Goal: Task Accomplishment & Management: Manage account settings

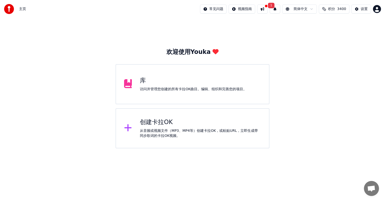
click at [11, 9] on img at bounding box center [9, 9] width 10 height 10
click at [8, 9] on img at bounding box center [9, 9] width 10 height 10
click at [10, 8] on img at bounding box center [9, 9] width 10 height 10
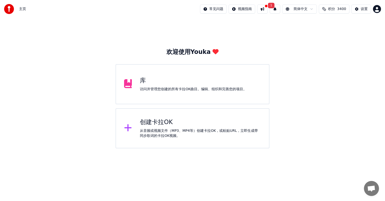
click at [10, 8] on img at bounding box center [9, 9] width 10 height 10
click at [377, 9] on html "主页 常见问题 视频指南 1 简体中文 积分 3400 设置 欢迎使用Youka 库 访问并管理您创建的所有卡拉OK曲目。编辑、组织和完善您的项目。 创建卡拉…" at bounding box center [192, 74] width 385 height 148
click at [375, 9] on html "主页 常见问题 视频指南 1 简体中文 积分 3400 设置 欢迎使用Youka 库 访问并管理您创建的所有卡拉OK曲目。编辑、组织和完善您的项目。 创建卡拉…" at bounding box center [192, 74] width 385 height 148
click at [219, 9] on html "主页 常见问题 视频指南 1 简体中文 积分 3400 设置 欢迎使用Youka 库 访问并管理您创建的所有卡拉OK曲目。编辑、组织和完善您的项目。 创建卡拉…" at bounding box center [192, 74] width 385 height 148
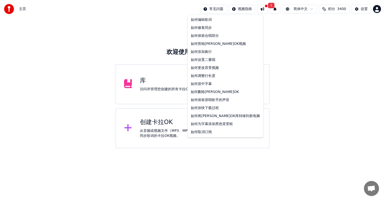
click at [204, 9] on html "主页 常见问题 视频指南 1 简体中文 积分 3400 设置 欢迎使用Youka 库 访问并管理您创建的所有卡拉OK曲目。编辑、组织和完善您的项目。 创建卡拉…" at bounding box center [192, 74] width 385 height 148
click at [267, 41] on html "主页 常见问题 视频指南 1 简体中文 积分 3400 设置 欢迎使用Youka 库 访问并管理您创建的所有卡拉OK曲目。编辑、组织和完善您的项目。 创建卡拉…" at bounding box center [192, 74] width 385 height 148
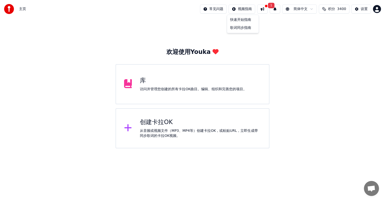
click at [244, 8] on html "主页 常见问题 视频指南 1 简体中文 积分 3400 设置 欢迎使用Youka 库 访问并管理您创建的所有卡拉OK曲目。编辑、组织和完善您的项目。 创建卡拉…" at bounding box center [192, 74] width 385 height 148
click at [240, 19] on div "快速开始指南" at bounding box center [243, 20] width 30 height 8
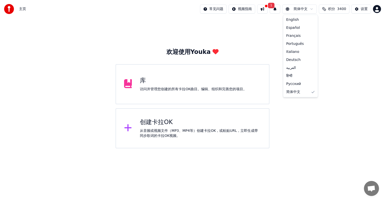
click at [304, 9] on html "主页 常见问题 视频指南 1 简体中文 积分 3400 设置 欢迎使用Youka 库 访问并管理您创建的所有卡拉OK曲目。编辑、组织和完善您的项目。 创建卡拉…" at bounding box center [192, 74] width 385 height 148
click at [311, 9] on html "主页 常见问题 视频指南 1 简体中文 积分 3400 设置 欢迎使用Youka 库 访问并管理您创建的所有卡拉OK曲目。编辑、组织和完善您的项目。 创建卡拉…" at bounding box center [192, 74] width 385 height 148
click at [312, 9] on html "主页 常见问题 视频指南 1 简体中文 积分 3400 设置 欢迎使用Youka 库 访问并管理您创建的所有卡拉OK曲目。编辑、组织和完善您的项目。 创建卡拉…" at bounding box center [192, 74] width 385 height 148
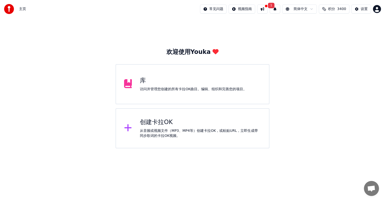
click at [288, 9] on html "主页 常见问题 视频指南 1 简体中文 积分 3400 设置 欢迎使用Youka 库 访问并管理您创建的所有卡拉OK曲目。编辑、组织和完善您的项目。 创建卡拉…" at bounding box center [192, 74] width 385 height 148
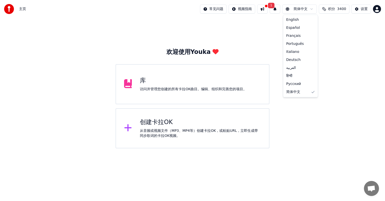
click at [288, 9] on html "主页 常见问题 视频指南 1 简体中文 积分 3400 设置 欢迎使用Youka 库 访问并管理您创建的所有卡拉OK曲目。编辑、组织和完善您的项目。 创建卡拉…" at bounding box center [192, 74] width 385 height 148
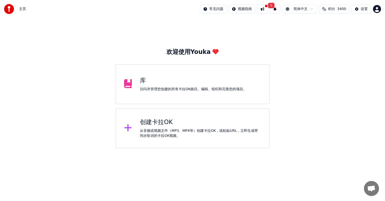
click at [363, 9] on html "主页 常见问题 视频指南 1 简体中文 积分 3400 设置 欢迎使用Youka 库 访问并管理您创建的所有卡拉OK曲目。编辑、组织和完善您的项目。 创建卡拉…" at bounding box center [192, 74] width 385 height 148
click at [363, 9] on div "设置" at bounding box center [364, 9] width 7 height 5
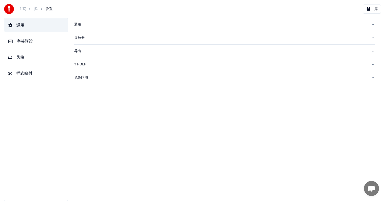
click at [37, 41] on button "字幕预设" at bounding box center [36, 41] width 64 height 14
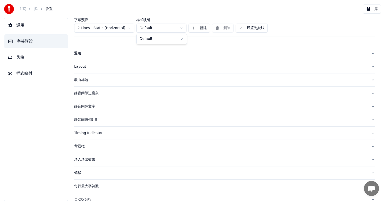
click at [182, 28] on html "主页 库 设置 库 通用 字幕预设 风格 样式映射 字幕预设 2 Lines - Static (Horizontal) 样式映射 Default 新建 删除…" at bounding box center [192, 100] width 385 height 201
click at [91, 64] on div "Layout" at bounding box center [220, 66] width 293 height 5
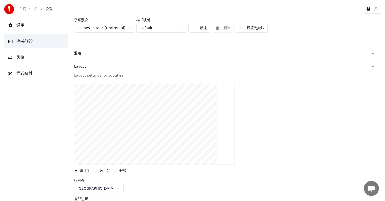
click at [235, 81] on div at bounding box center [224, 124] width 301 height 89
click at [82, 65] on div "Layout" at bounding box center [220, 66] width 293 height 5
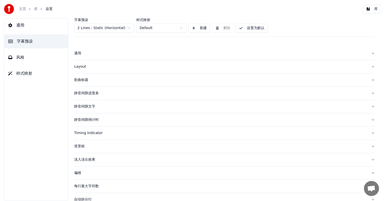
click at [89, 80] on div "歌曲标题" at bounding box center [220, 79] width 293 height 5
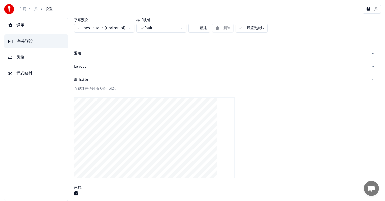
click at [139, 79] on div "歌曲标题" at bounding box center [220, 79] width 293 height 5
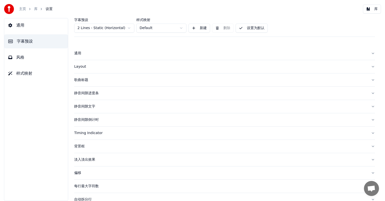
click at [104, 94] on div "静音间隙进度条" at bounding box center [220, 93] width 293 height 5
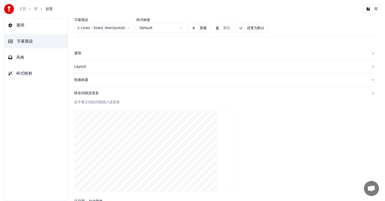
click at [92, 93] on div "静音间隙进度条" at bounding box center [220, 93] width 293 height 5
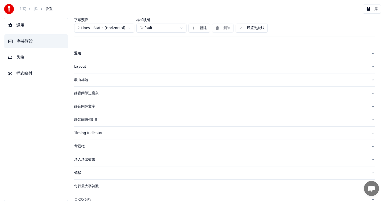
click at [97, 93] on div "静音间隙进度条" at bounding box center [220, 93] width 293 height 5
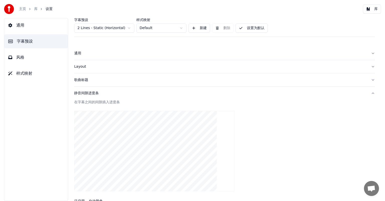
scroll to position [25, 0]
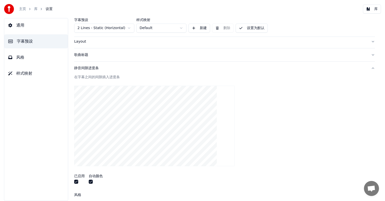
click at [159, 68] on div "静音间隙进度条" at bounding box center [220, 68] width 293 height 5
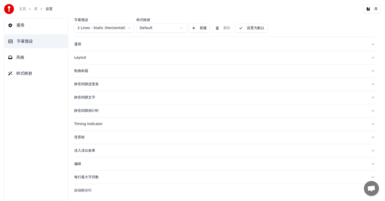
scroll to position [8, 0]
click at [90, 97] on div "静音间隙文字" at bounding box center [220, 98] width 293 height 5
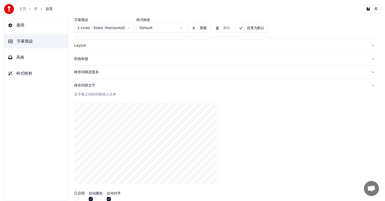
scroll to position [33, 0]
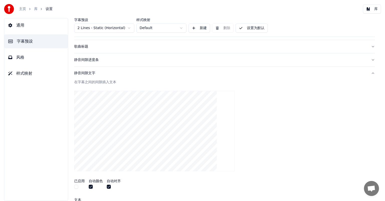
click at [99, 82] on div "在字幕之间的间隙插入文本" at bounding box center [224, 82] width 301 height 5
click at [96, 73] on div "静音间隙文字" at bounding box center [220, 73] width 293 height 5
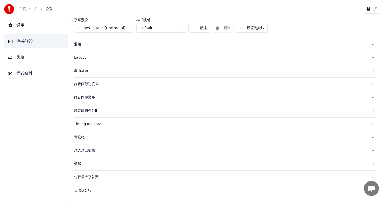
scroll to position [8, 0]
click at [90, 84] on div "静音间隙进度条" at bounding box center [220, 85] width 293 height 5
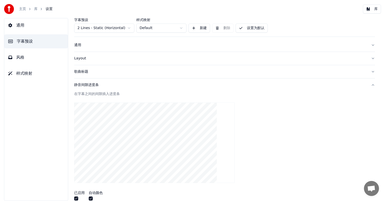
click at [124, 83] on div "静音间隙进度条" at bounding box center [220, 85] width 293 height 5
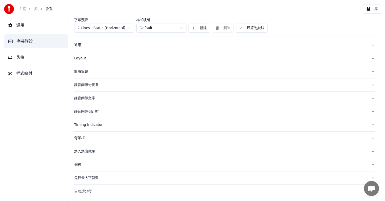
click at [93, 99] on div "静音间隙文字" at bounding box center [220, 98] width 293 height 5
click at [94, 98] on div "静音间隙文字" at bounding box center [220, 98] width 293 height 5
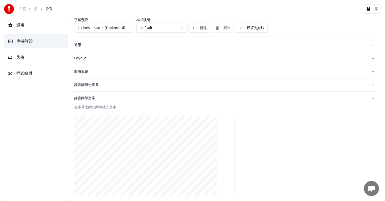
click at [115, 107] on div "在字幕之间的间隙插入文本" at bounding box center [224, 107] width 301 height 5
click at [95, 85] on div "静音间隙进度条" at bounding box center [220, 85] width 293 height 5
click at [96, 84] on div "静音间隙进度条" at bounding box center [220, 85] width 293 height 5
click at [117, 86] on div "静音间隙进度条" at bounding box center [220, 85] width 293 height 5
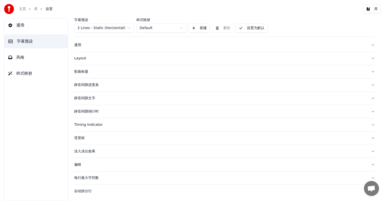
click at [93, 97] on div "静音间隙文字" at bounding box center [220, 98] width 293 height 5
click at [128, 101] on button "静音间隙文字" at bounding box center [224, 98] width 301 height 13
click at [85, 111] on div "静音间隙倒计时" at bounding box center [220, 111] width 293 height 5
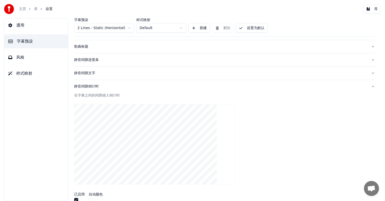
click at [148, 86] on div "静音间隙倒计时" at bounding box center [220, 86] width 293 height 5
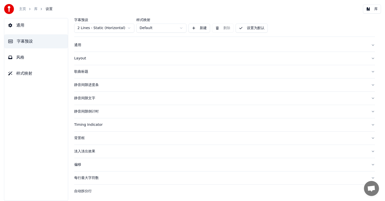
click at [95, 109] on div "静音间隙倒计时" at bounding box center [220, 111] width 293 height 5
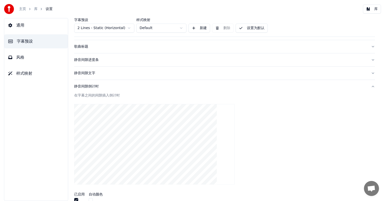
click at [97, 86] on div "静音间隙倒计时" at bounding box center [220, 86] width 293 height 5
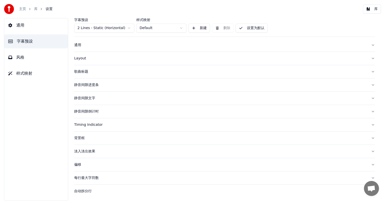
click at [97, 86] on div "静音间隙进度条" at bounding box center [220, 85] width 293 height 5
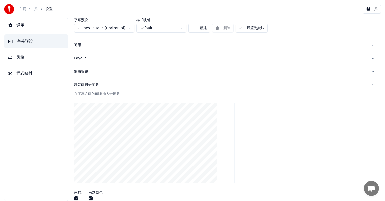
click at [118, 85] on div "静音间隙进度条" at bounding box center [220, 85] width 293 height 5
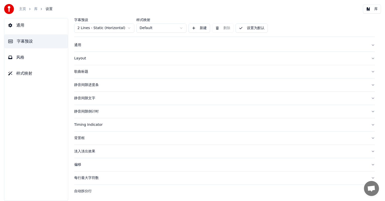
click at [91, 99] on div "静音间隙文字" at bounding box center [220, 98] width 293 height 5
click at [128, 94] on button "静音间隙文字" at bounding box center [224, 98] width 301 height 13
click at [89, 111] on div "静音间隙倒计时" at bounding box center [220, 111] width 293 height 5
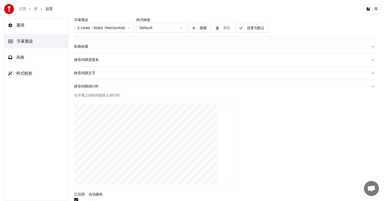
click at [125, 95] on div "在字幕之间的间隙插入倒计时" at bounding box center [224, 95] width 301 height 5
click at [112, 95] on div "在字幕之间的间隙插入倒计时" at bounding box center [224, 95] width 301 height 5
click at [118, 89] on button "静音间隙倒计时" at bounding box center [224, 86] width 301 height 13
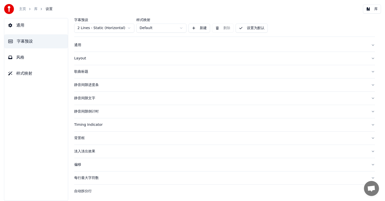
click at [94, 111] on div "静音间隙倒计时" at bounding box center [220, 111] width 293 height 5
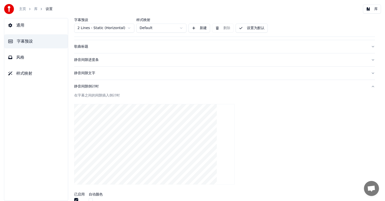
click at [143, 95] on div "在字幕之间的间隙插入倒计时" at bounding box center [224, 95] width 301 height 5
click at [128, 96] on div "在字幕之间的间隙插入倒计时" at bounding box center [224, 95] width 301 height 5
click at [128, 90] on button "静音间隙倒计时" at bounding box center [224, 86] width 301 height 13
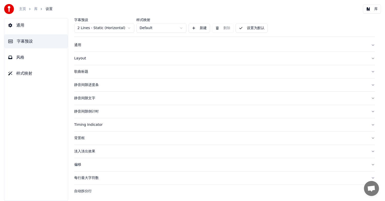
click at [92, 123] on div "Timing Indicator" at bounding box center [220, 124] width 293 height 5
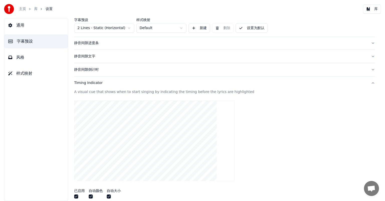
scroll to position [58, 0]
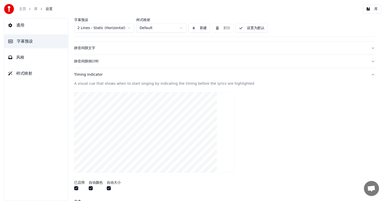
click at [217, 84] on div "A visual cue that shows when to start singing by indicating the timing before t…" at bounding box center [224, 83] width 301 height 5
click at [159, 73] on div "Timing Indicator" at bounding box center [220, 74] width 293 height 5
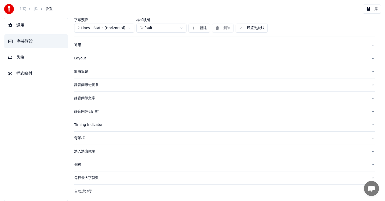
click at [99, 125] on div "Timing Indicator" at bounding box center [220, 124] width 293 height 5
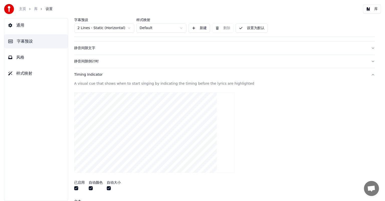
click at [208, 73] on div "Timing Indicator" at bounding box center [220, 74] width 293 height 5
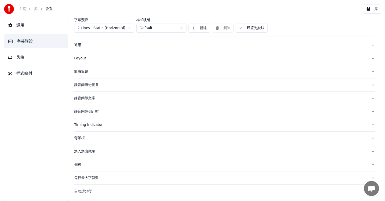
click at [84, 137] on div "背景框" at bounding box center [220, 138] width 293 height 5
click at [84, 138] on div "背景框" at bounding box center [220, 138] width 293 height 5
click at [131, 141] on button "背景框" at bounding box center [224, 138] width 301 height 13
click at [90, 150] on div "淡入淡出效果" at bounding box center [220, 151] width 293 height 5
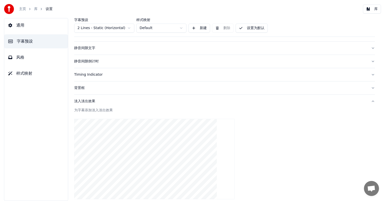
scroll to position [84, 0]
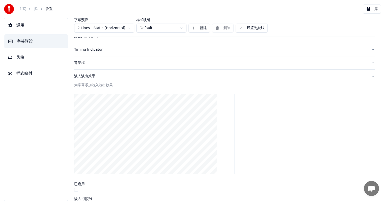
click at [93, 74] on div "淡入淡出效果" at bounding box center [220, 76] width 293 height 5
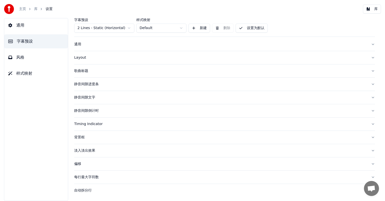
scroll to position [8, 0]
click at [81, 163] on div "偏移" at bounding box center [220, 164] width 293 height 5
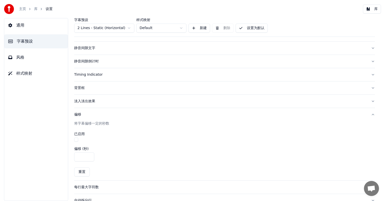
scroll to position [67, 0]
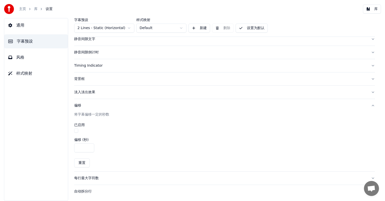
click at [77, 104] on div "偏移" at bounding box center [220, 105] width 293 height 5
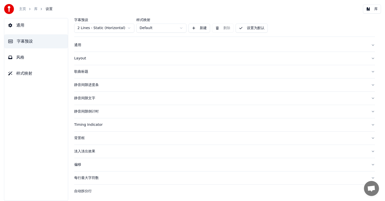
click at [76, 164] on div "偏移" at bounding box center [220, 164] width 293 height 5
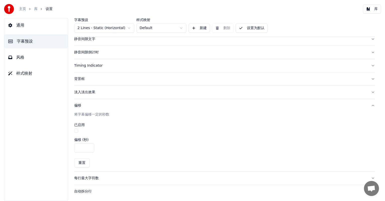
click at [89, 147] on input "****" at bounding box center [84, 147] width 20 height 9
click at [89, 146] on input "****" at bounding box center [84, 147] width 20 height 9
click at [89, 147] on input "****" at bounding box center [84, 147] width 20 height 9
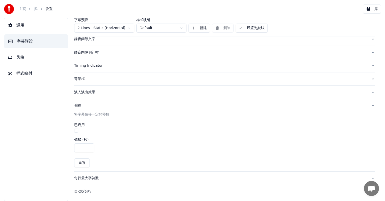
click at [89, 147] on input "****" at bounding box center [84, 147] width 20 height 9
click at [88, 148] on input "****" at bounding box center [84, 147] width 20 height 9
click at [88, 146] on input "****" at bounding box center [84, 147] width 20 height 9
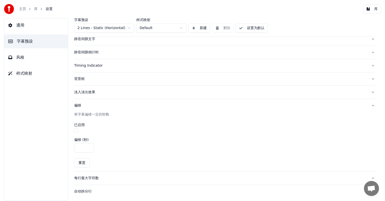
click at [88, 146] on input "****" at bounding box center [84, 147] width 20 height 9
click at [80, 162] on button "重置" at bounding box center [82, 162] width 16 height 9
type input "****"
click at [82, 163] on button "重置" at bounding box center [82, 162] width 16 height 9
click at [86, 177] on div "每行最大字符数" at bounding box center [220, 178] width 293 height 5
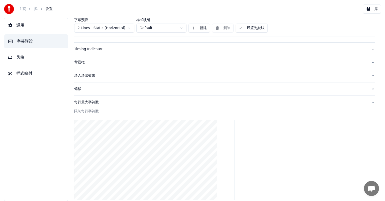
scroll to position [93, 0]
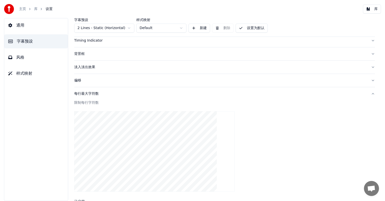
drag, startPoint x: 131, startPoint y: 92, endPoint x: 127, endPoint y: 92, distance: 3.3
click at [129, 91] on div "每行最大字符数" at bounding box center [220, 93] width 293 height 5
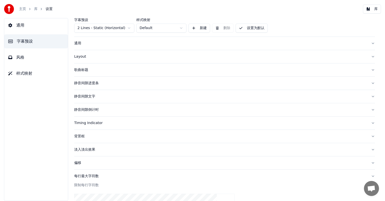
scroll to position [8, 0]
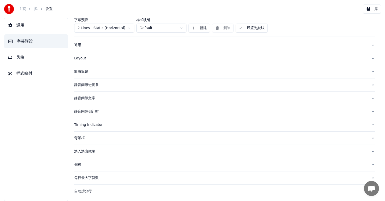
click at [78, 177] on div "每行最大字符数" at bounding box center [220, 178] width 293 height 5
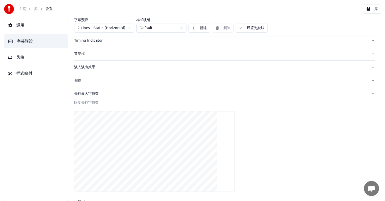
click at [137, 99] on button "每行最大字符数" at bounding box center [224, 93] width 301 height 13
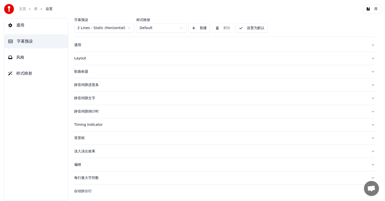
click at [86, 177] on div "每行最大字符数" at bounding box center [220, 178] width 293 height 5
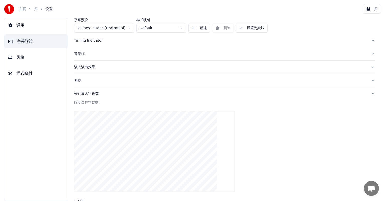
click at [117, 102] on div "限制每行字符数" at bounding box center [224, 102] width 301 height 5
click at [126, 94] on div "每行最大字符数" at bounding box center [220, 93] width 293 height 5
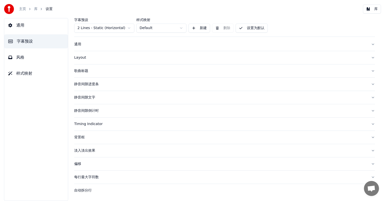
scroll to position [8, 0]
click at [85, 191] on div "自动拆分行" at bounding box center [220, 191] width 293 height 5
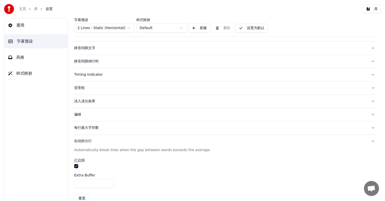
scroll to position [67, 0]
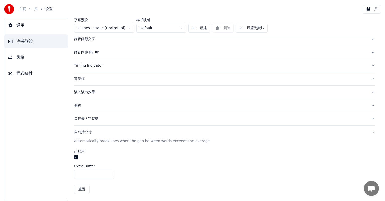
click at [91, 132] on div "自动拆分行" at bounding box center [220, 132] width 293 height 5
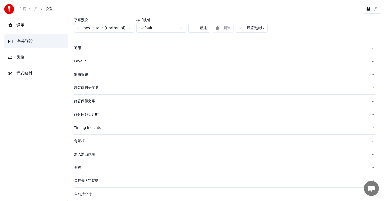
scroll to position [8, 0]
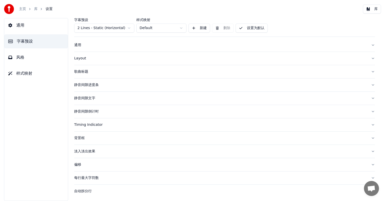
click at [143, 19] on label "样式映射" at bounding box center [161, 20] width 50 height 4
click at [16, 56] on span "风格" at bounding box center [20, 57] width 8 height 6
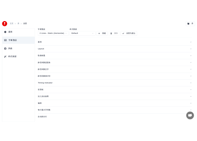
scroll to position [0, 0]
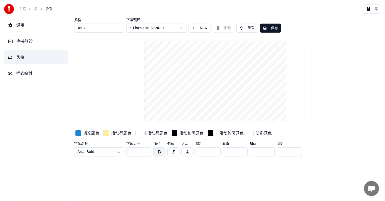
click at [19, 72] on span "样式映射" at bounding box center [24, 73] width 16 height 6
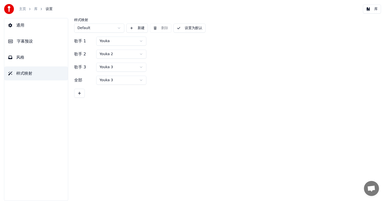
click at [332, 6] on div "主页 库 设置 库" at bounding box center [192, 9] width 385 height 18
click at [213, 34] on div "样式映射 Default 新建 删除 设置为默认 歌手 1 Youka 歌手 2 Youka 2 歌手 3 Youka 3 全部 Youka 3" at bounding box center [224, 58] width 301 height 80
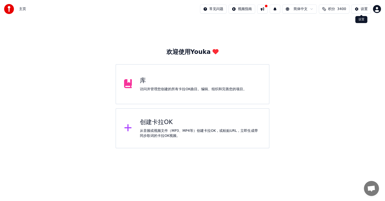
click at [360, 9] on button "设置" at bounding box center [362, 9] width 20 height 9
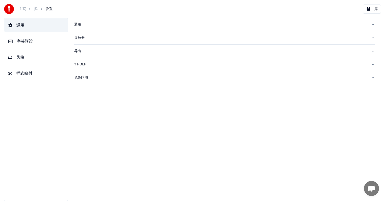
click at [30, 72] on span "样式映射" at bounding box center [24, 73] width 16 height 6
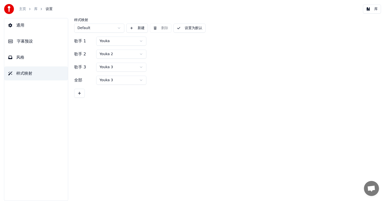
click at [133, 28] on button "新建" at bounding box center [137, 28] width 22 height 9
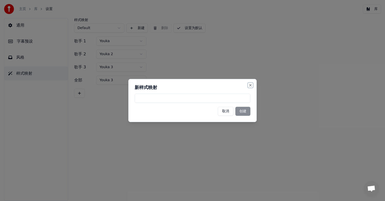
click at [251, 84] on button "Close" at bounding box center [251, 85] width 4 height 4
